Goal: Task Accomplishment & Management: Manage account settings

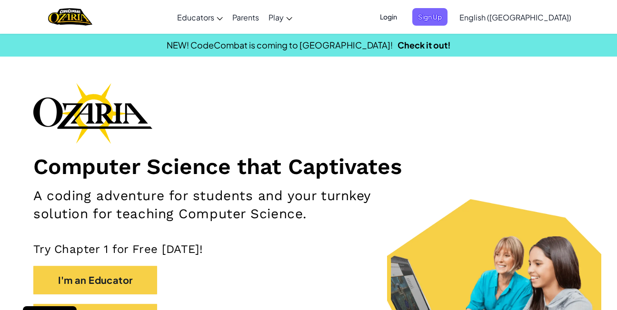
click at [403, 17] on span "Login" at bounding box center [388, 17] width 29 height 18
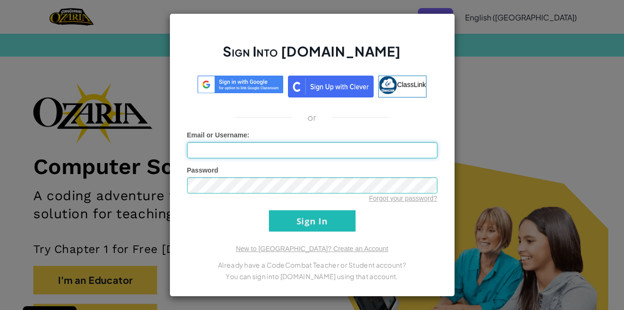
type input "[EMAIL_ADDRESS][DOMAIN_NAME]"
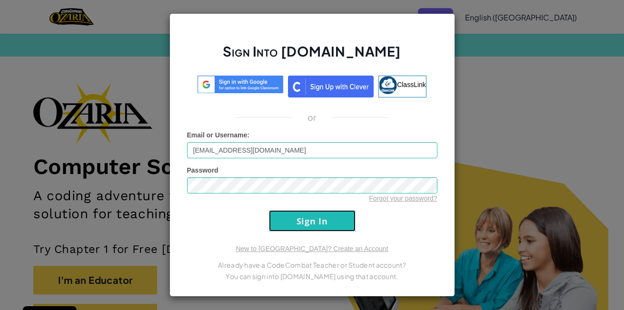
click at [296, 224] on input "Sign In" at bounding box center [312, 220] width 87 height 21
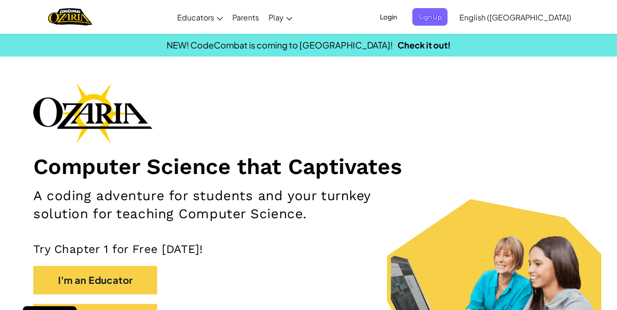
click at [403, 21] on span "Login" at bounding box center [388, 17] width 29 height 18
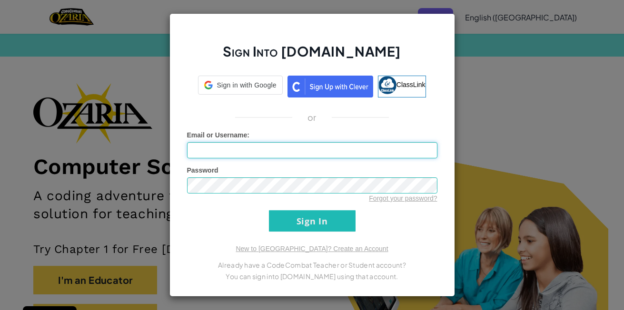
type input "[EMAIL_ADDRESS][DOMAIN_NAME]"
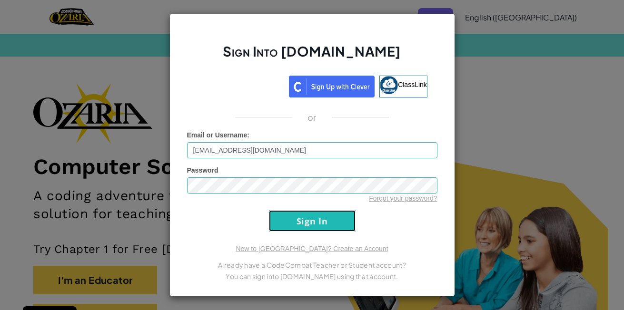
click at [318, 217] on input "Sign In" at bounding box center [312, 220] width 87 height 21
